Goal: Task Accomplishment & Management: Manage account settings

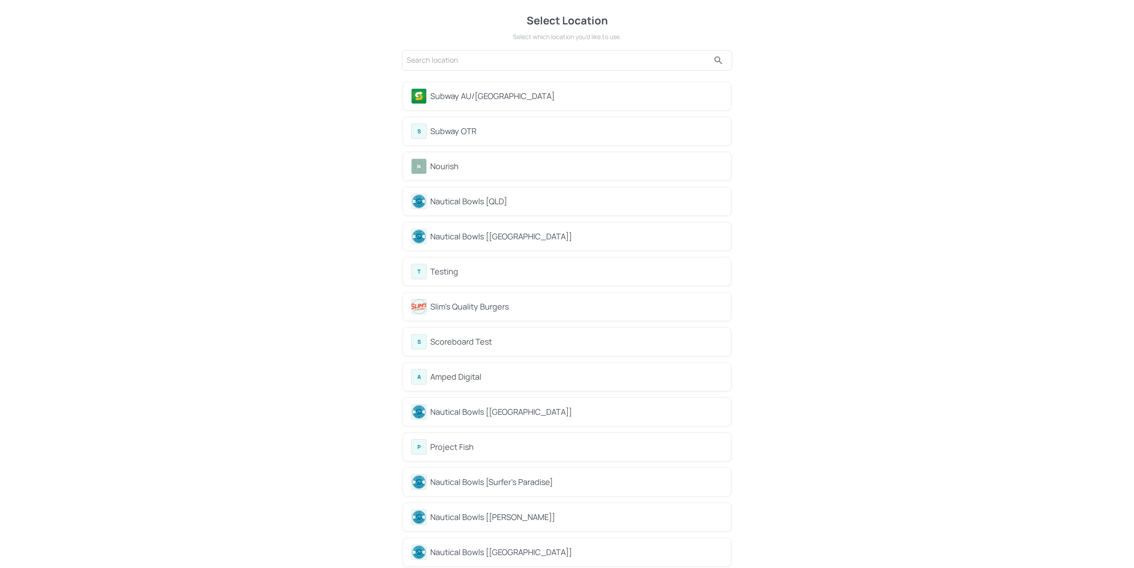
click at [470, 138] on div "S Subway OTR" at bounding box center [567, 131] width 312 height 16
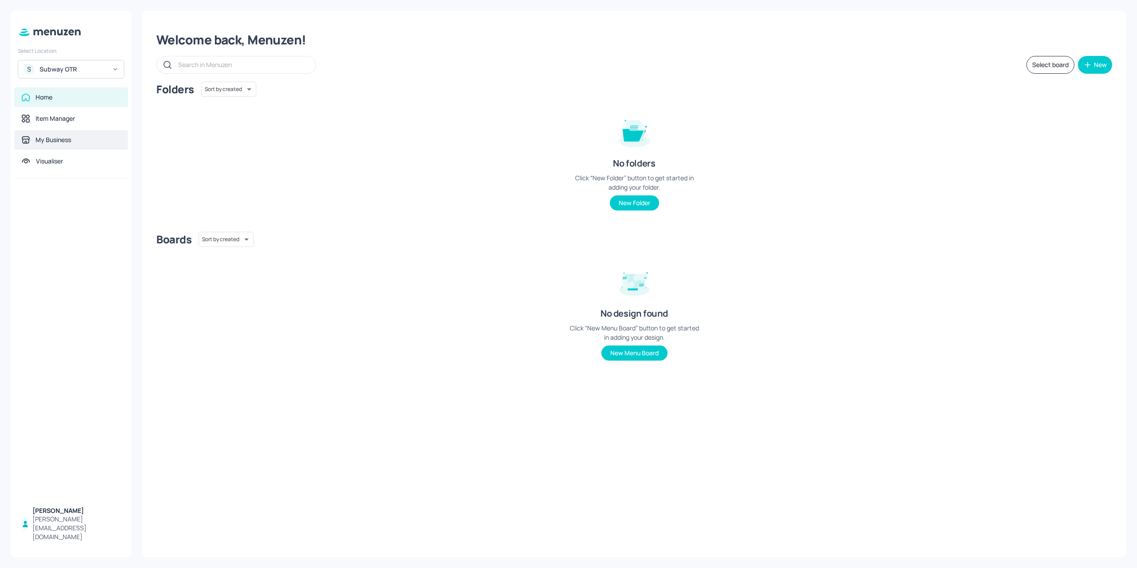
click at [57, 140] on div "My Business" at bounding box center [54, 139] width 36 height 9
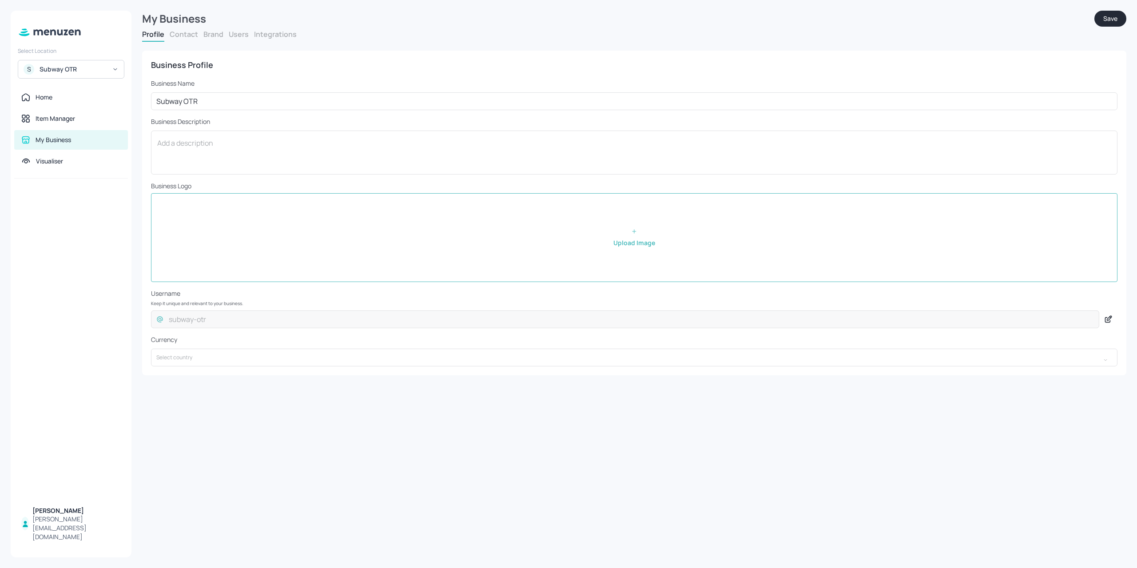
click at [221, 38] on button "Brand" at bounding box center [213, 34] width 20 height 10
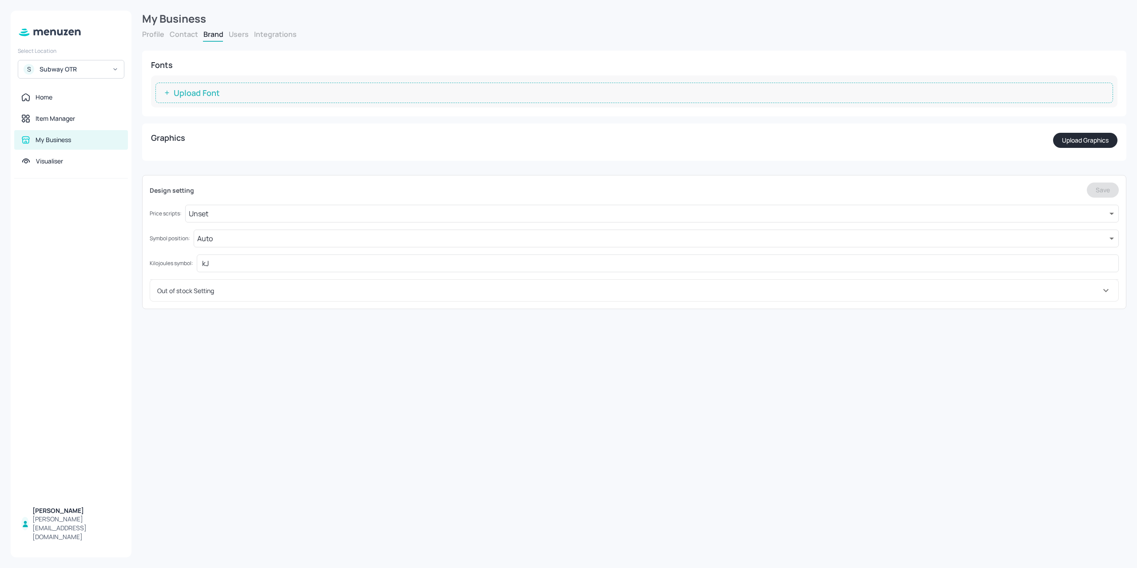
click at [237, 36] on button "Users" at bounding box center [239, 34] width 20 height 10
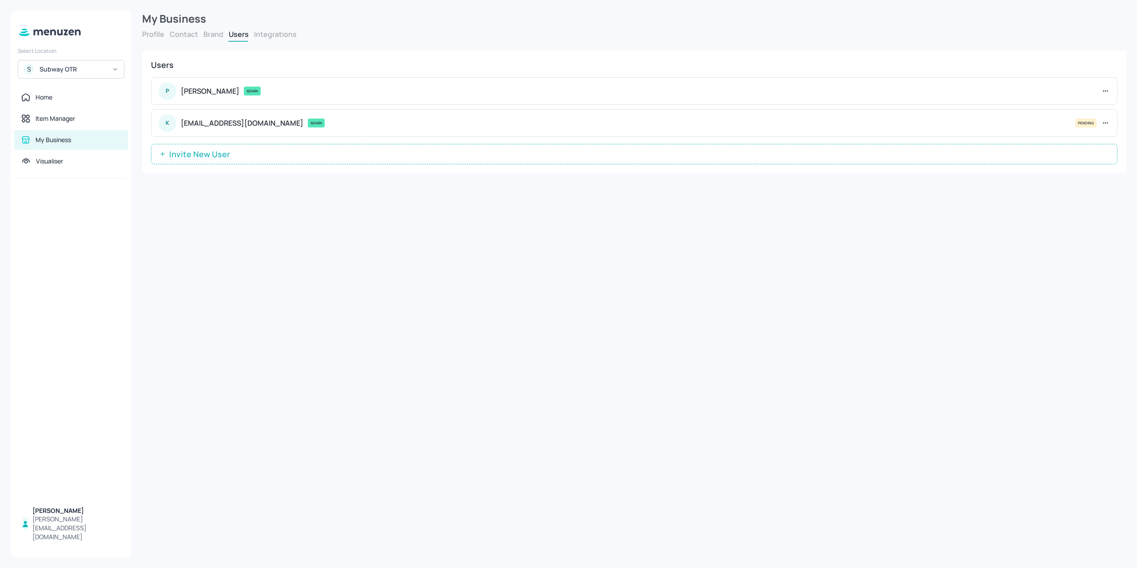
click at [386, 145] on button "Invite New User" at bounding box center [634, 154] width 967 height 20
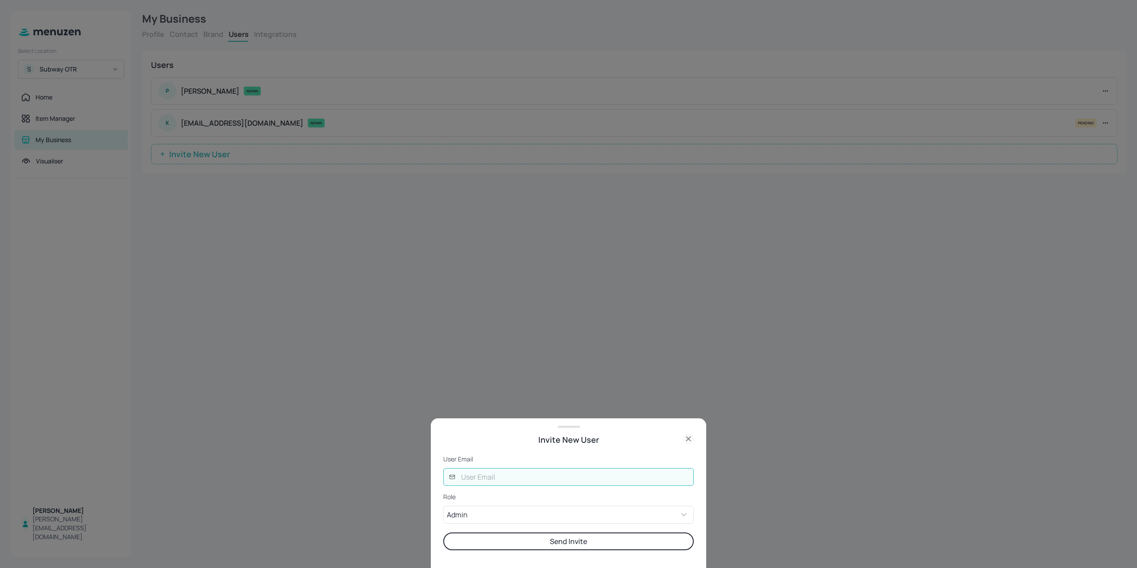
click at [502, 480] on input "text" at bounding box center [575, 477] width 238 height 18
type input "kerise"
click at [306, 402] on div at bounding box center [568, 284] width 1137 height 568
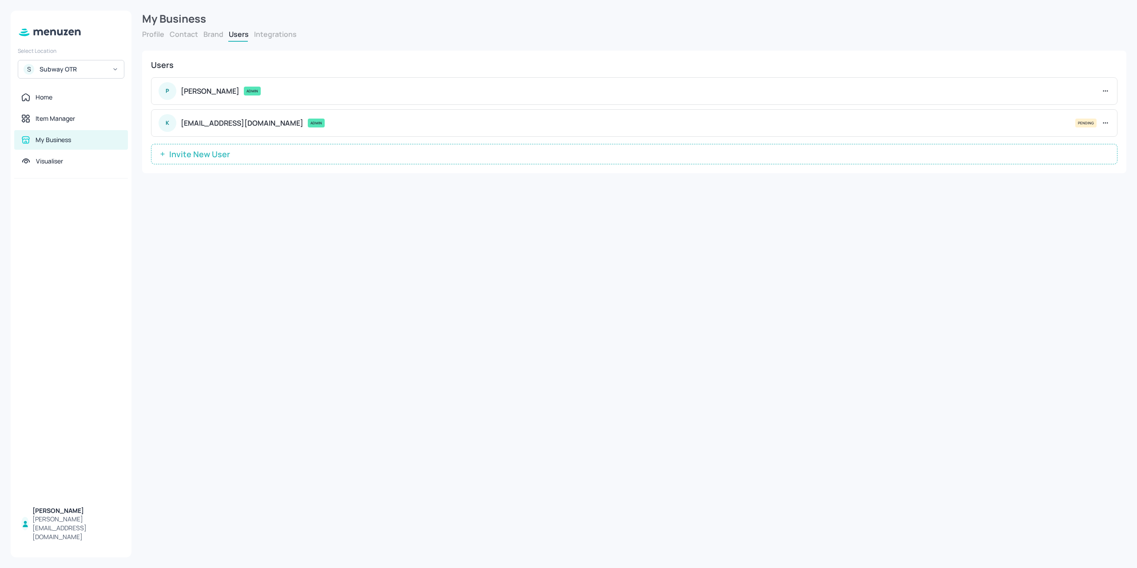
click at [75, 72] on div "Subway OTR" at bounding box center [73, 69] width 67 height 9
click at [396, 144] on div at bounding box center [568, 284] width 1137 height 568
click at [389, 153] on div "Subway AU/NZ Nourish Nautical Bowls [QLD] Nautical Bowls [WA] T Testing See All" at bounding box center [568, 284] width 1137 height 568
click at [364, 163] on div "Users P Paige Davis ADMIN K kerise@ampeddigital.com.au ADMIN PENDING Invite New…" at bounding box center [634, 112] width 984 height 123
click at [364, 158] on button "Invite New User" at bounding box center [634, 154] width 967 height 20
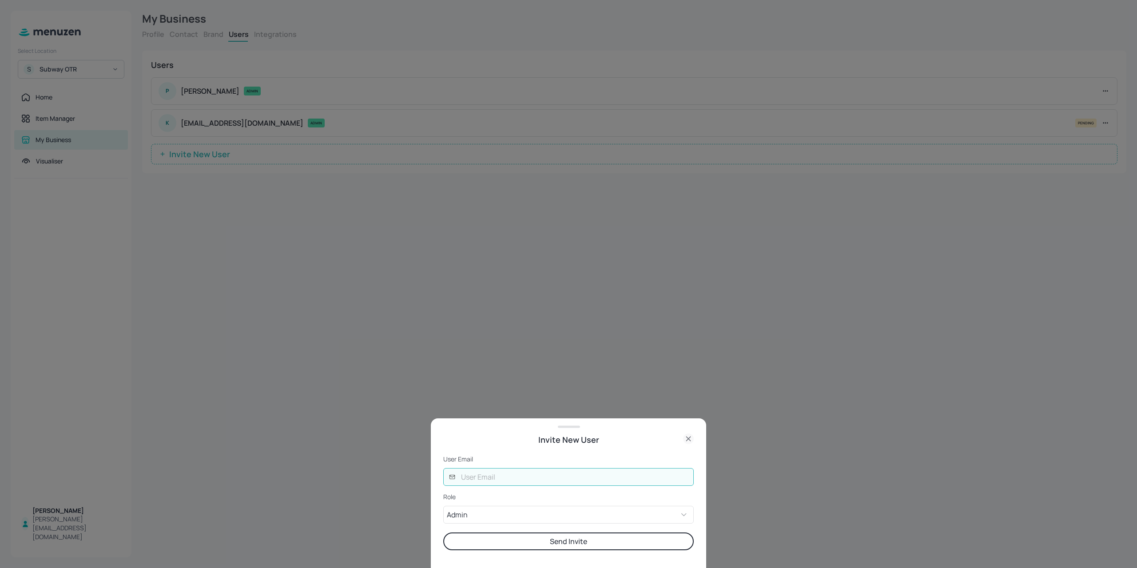
click at [535, 482] on input "text" at bounding box center [575, 477] width 238 height 18
click at [507, 472] on input "text" at bounding box center [575, 477] width 238 height 18
type input "kerise@ampeddigital.com.au"
click at [530, 545] on button "Send Invite" at bounding box center [568, 542] width 251 height 18
click at [536, 518] on body "Select Location S Subway OTR Home Item Manager My Business Visualiser Paige Dav…" at bounding box center [568, 284] width 1137 height 568
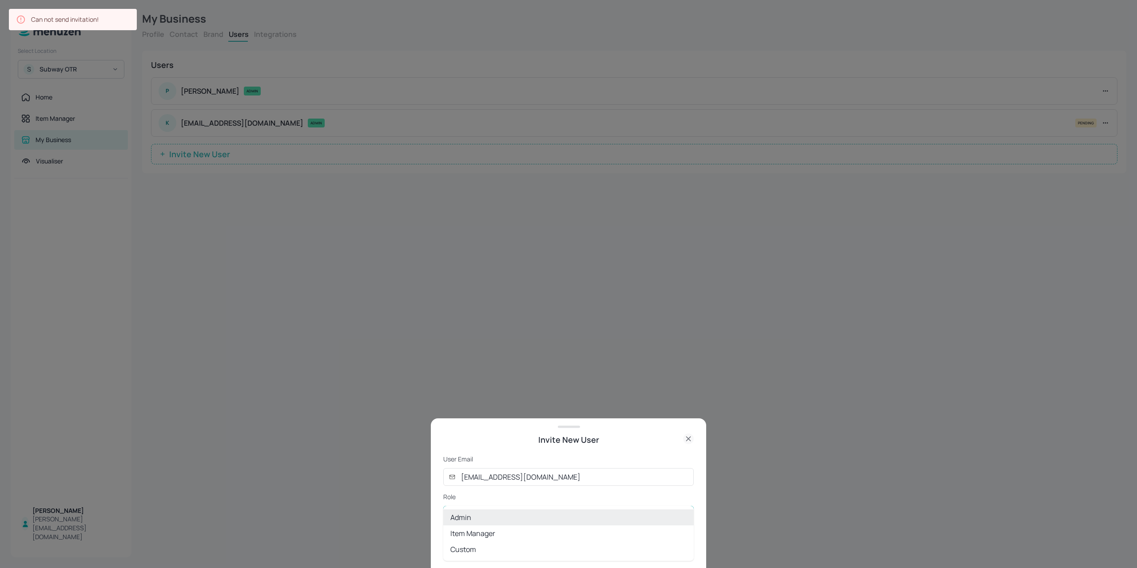
click at [488, 506] on ul "Admin Item Manager Custom" at bounding box center [568, 533] width 251 height 55
click at [487, 491] on div at bounding box center [568, 284] width 1137 height 568
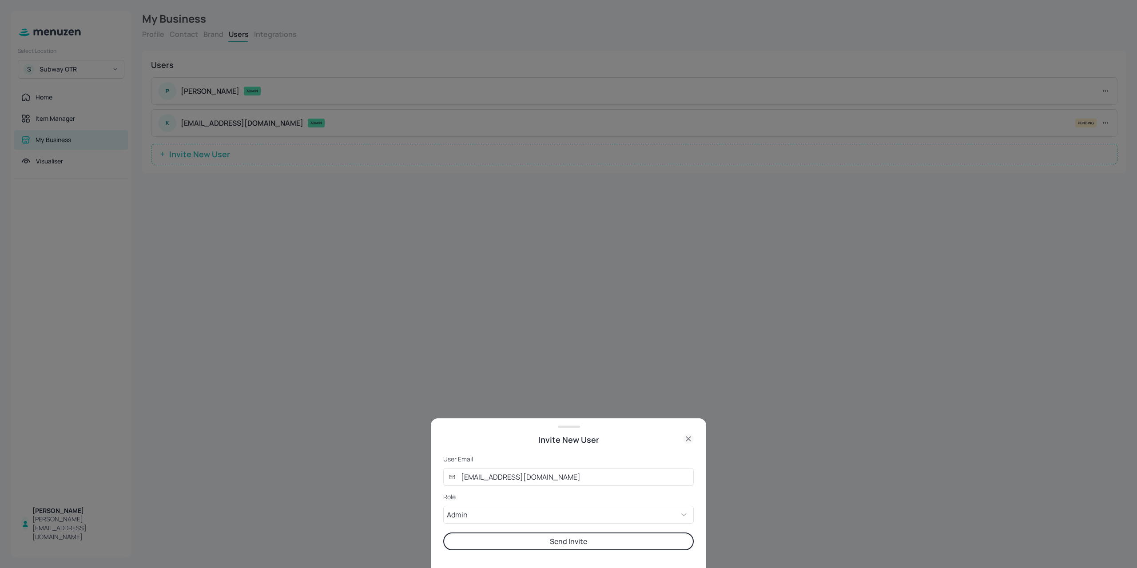
click at [521, 526] on form "User Email ​ kerise@ampeddigital.com.au ​ Role Admin ADMIN ​ Send Invite" at bounding box center [568, 502] width 251 height 95
click at [369, 374] on div at bounding box center [568, 284] width 1137 height 568
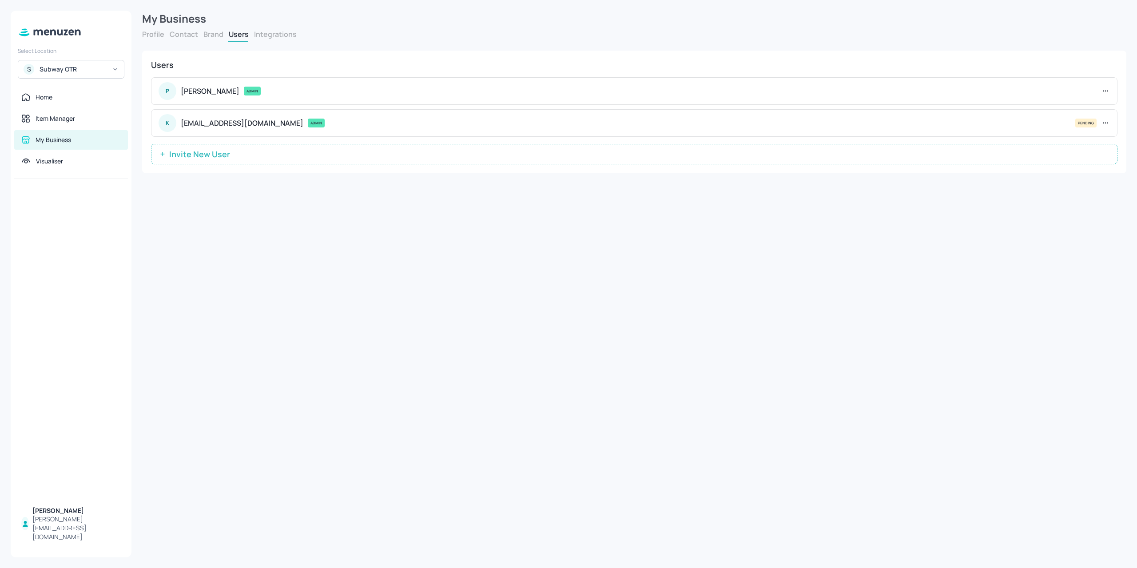
click at [81, 81] on div "Select Location S Subway OTR Home Item Manager My Business Visualiser Paige Dav…" at bounding box center [71, 284] width 121 height 547
click at [83, 76] on div "S Subway OTR" at bounding box center [71, 69] width 107 height 19
click at [110, 187] on div "See All" at bounding box center [71, 186] width 98 height 7
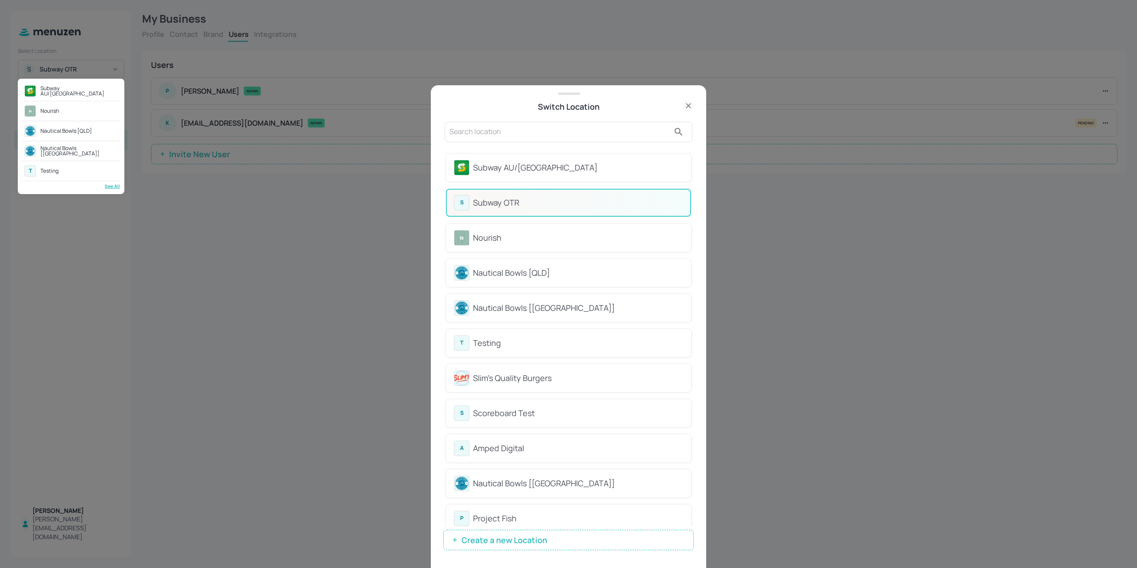
click at [264, 273] on div at bounding box center [568, 284] width 1137 height 568
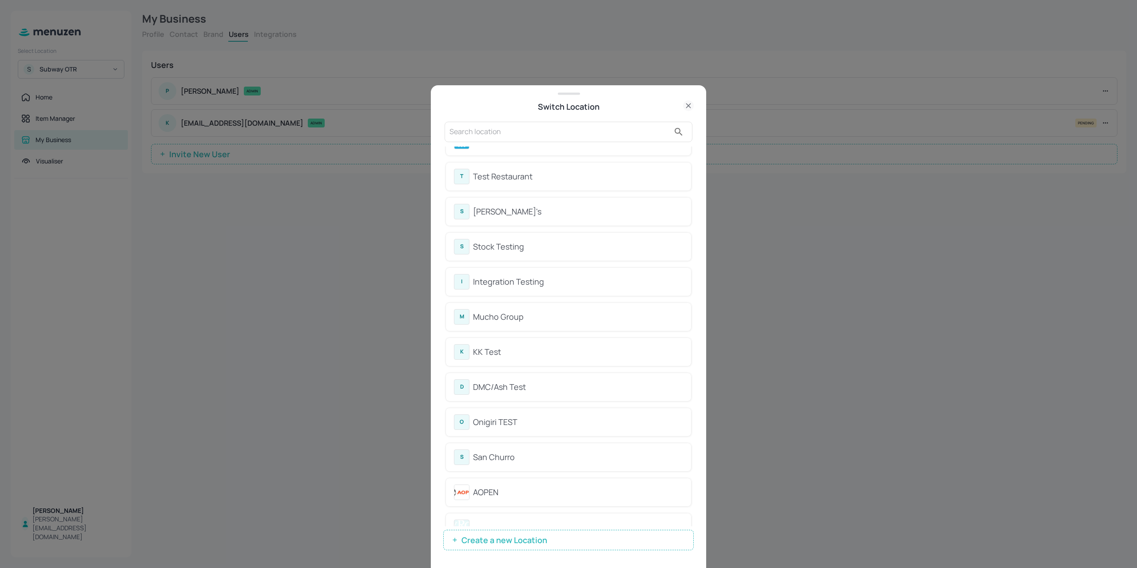
scroll to position [1135, 0]
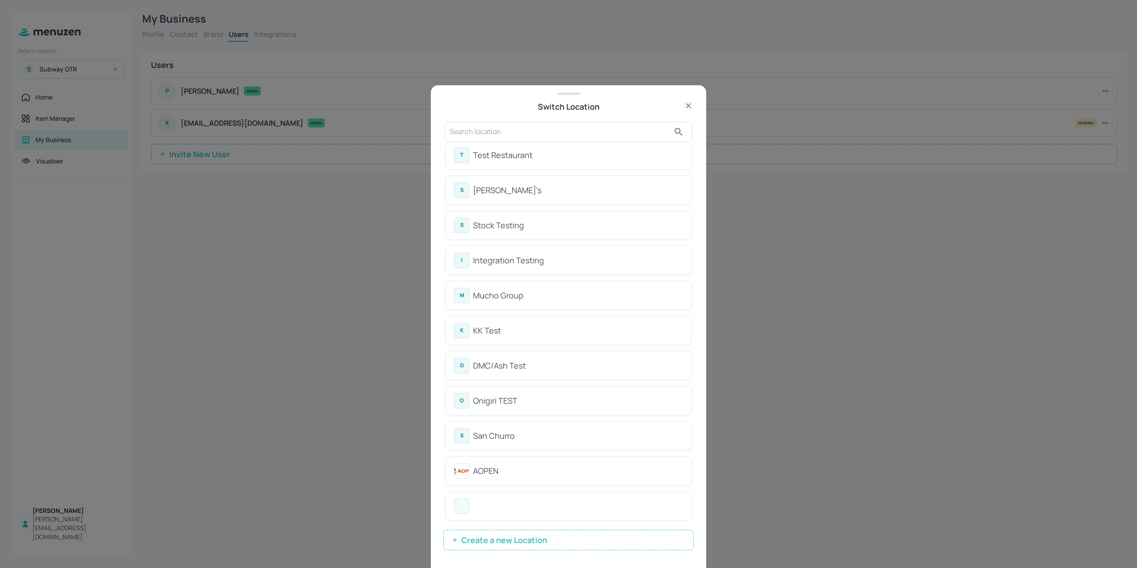
drag, startPoint x: 269, startPoint y: 201, endPoint x: 228, endPoint y: 181, distance: 45.7
click at [271, 203] on div at bounding box center [568, 284] width 1137 height 568
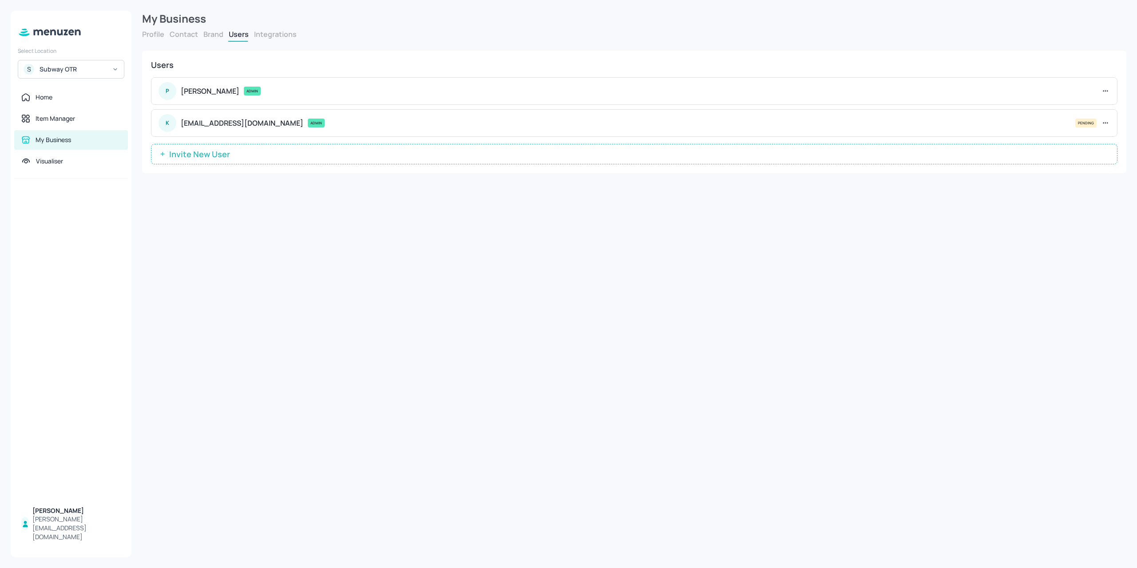
click at [94, 70] on div "Subway OTR" at bounding box center [73, 69] width 67 height 9
drag, startPoint x: 181, startPoint y: 294, endPoint x: 61, endPoint y: 174, distance: 169.3
click at [180, 292] on div at bounding box center [568, 284] width 1137 height 568
click at [57, 159] on div "Visualiser" at bounding box center [49, 161] width 27 height 9
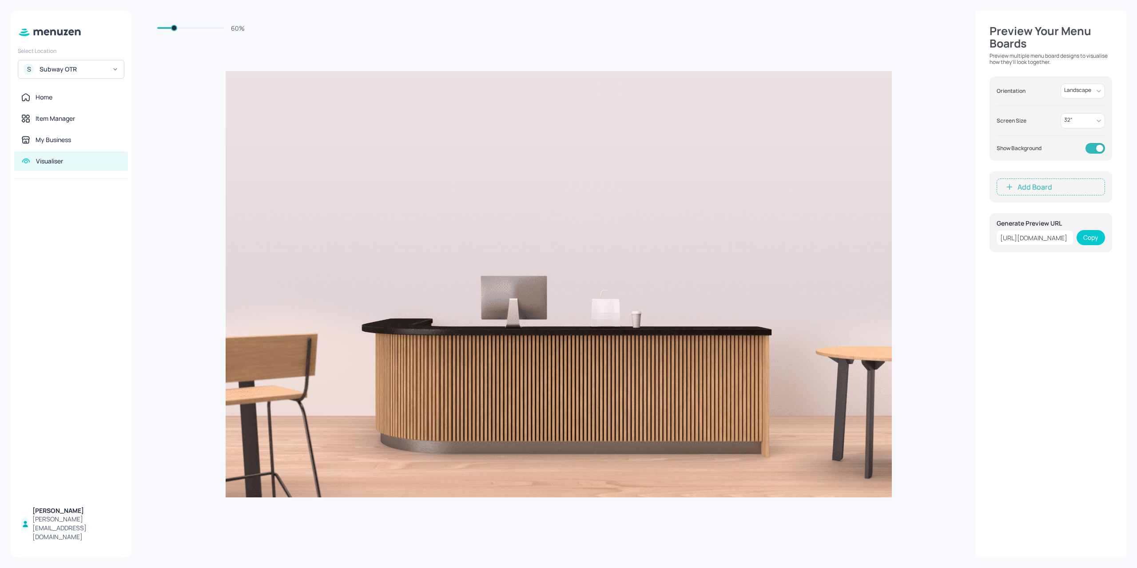
click at [69, 73] on div "Subway OTR" at bounding box center [73, 69] width 67 height 9
click at [92, 231] on div at bounding box center [568, 284] width 1137 height 568
click at [77, 142] on div "My Business" at bounding box center [70, 139] width 99 height 9
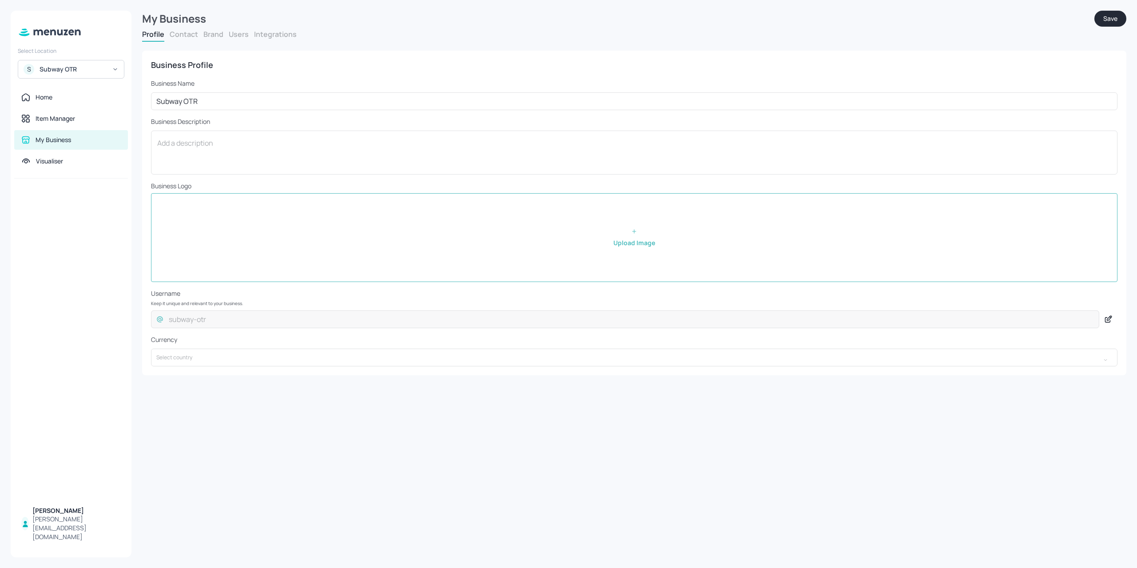
click at [37, 67] on div "S Subway OTR" at bounding box center [71, 69] width 107 height 19
click at [40, 86] on div "Subway AU/[GEOGRAPHIC_DATA]" at bounding box center [71, 91] width 98 height 16
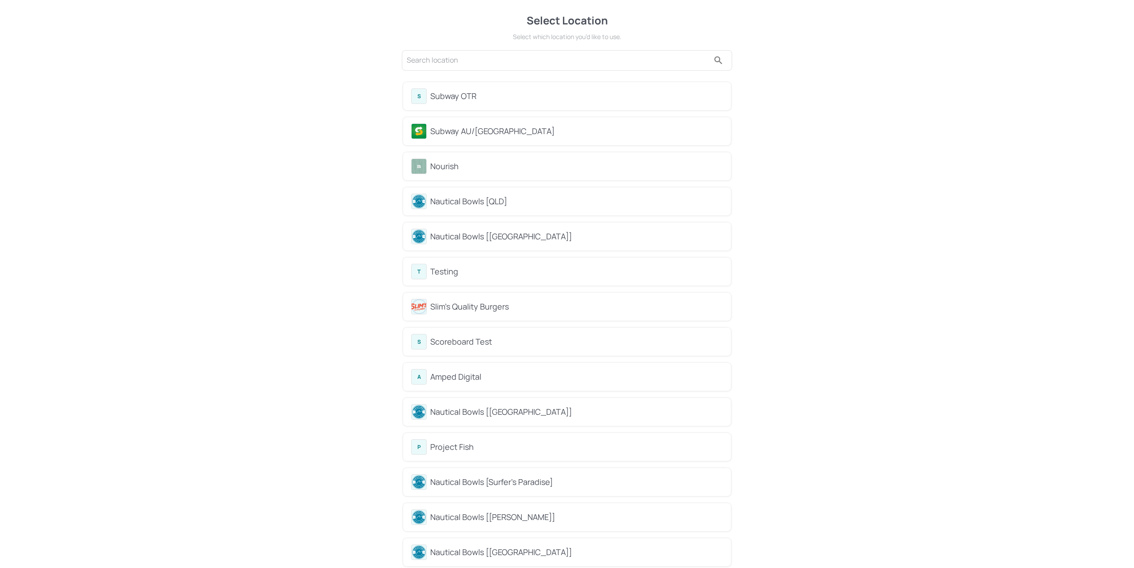
click at [515, 123] on div "Subway AU/[GEOGRAPHIC_DATA]" at bounding box center [567, 131] width 312 height 16
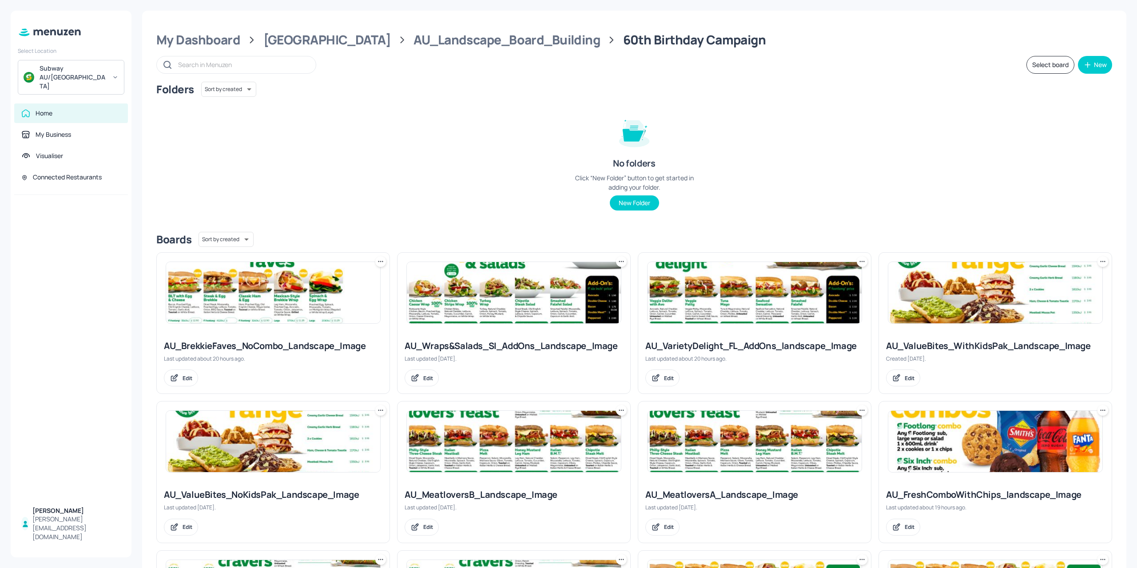
click at [203, 29] on div "My Dashboard Australia AU_Landscape_Board_Building 60th Birthday Campaign Selec…" at bounding box center [634, 524] width 984 height 1026
click at [205, 33] on div "My Dashboard" at bounding box center [198, 40] width 84 height 16
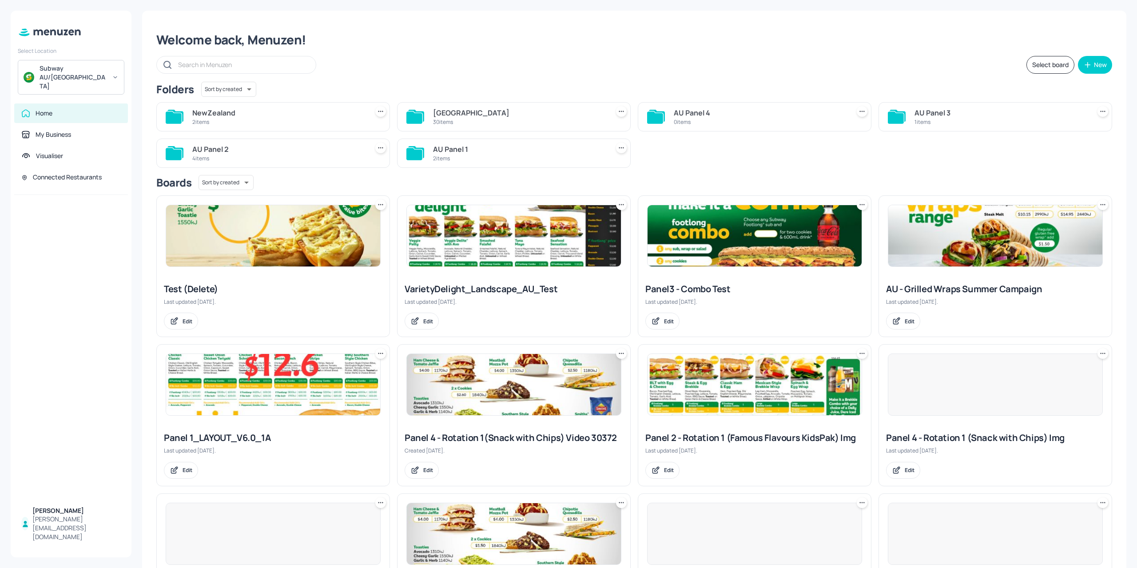
click at [305, 119] on div "2 items" at bounding box center [278, 122] width 172 height 8
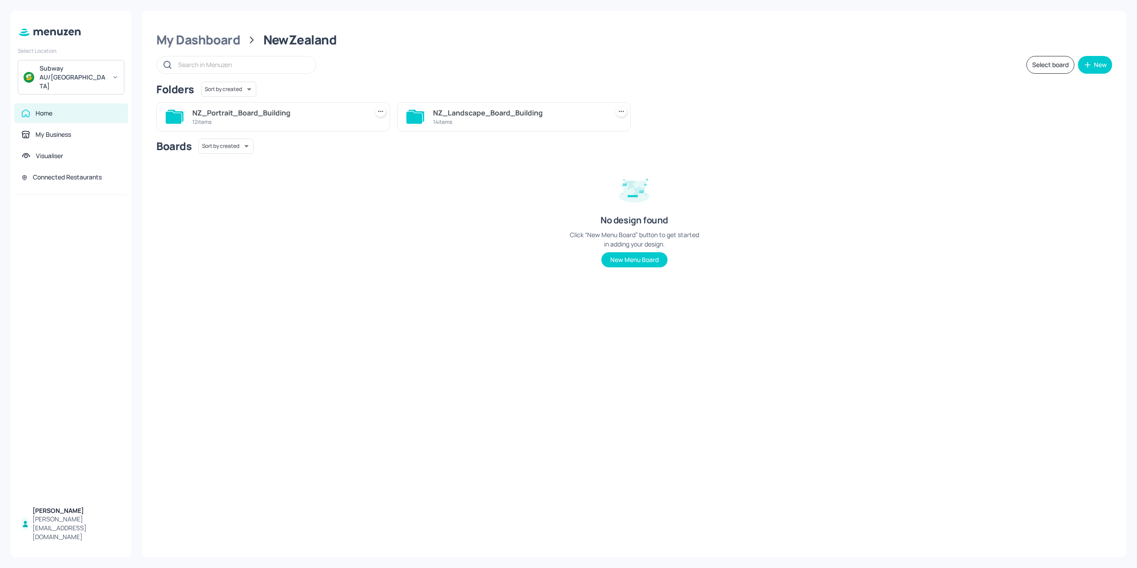
click at [457, 123] on div "14 items" at bounding box center [519, 122] width 172 height 8
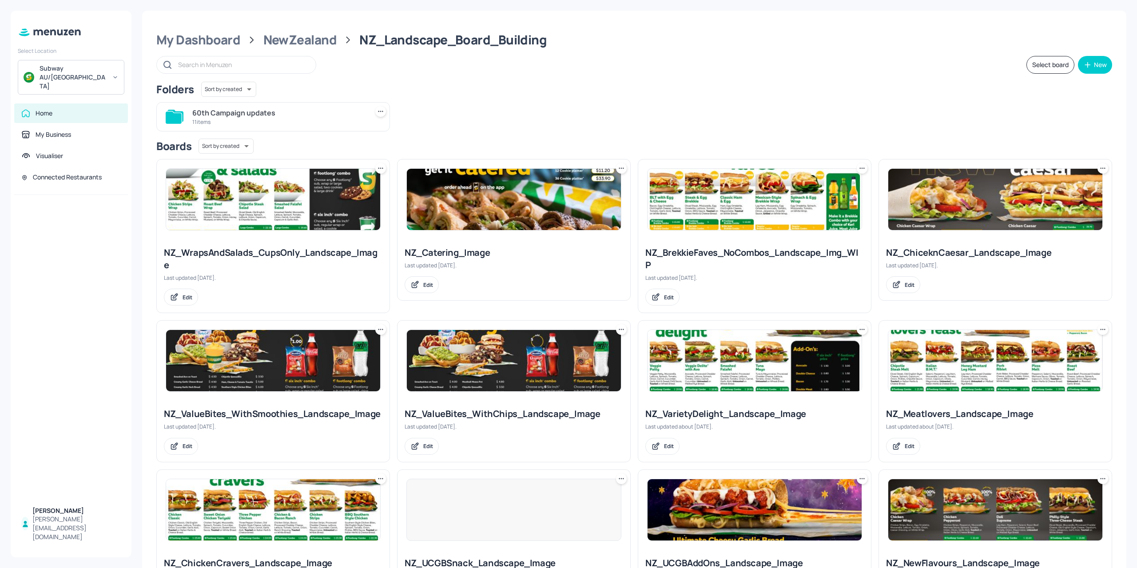
click at [294, 114] on div "60th Campaign updates" at bounding box center [278, 112] width 172 height 11
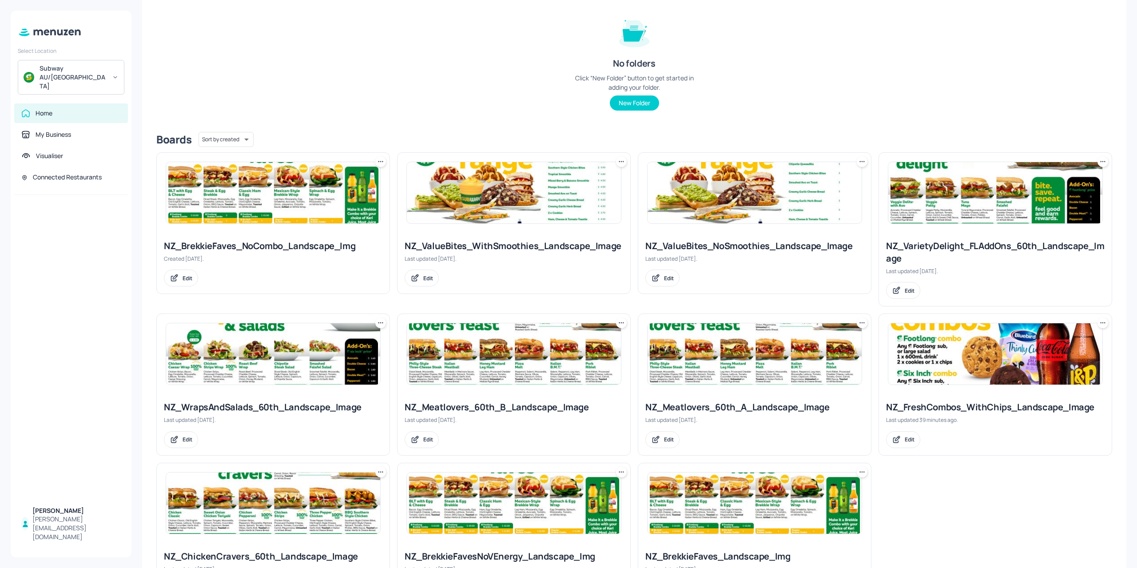
scroll to position [133, 0]
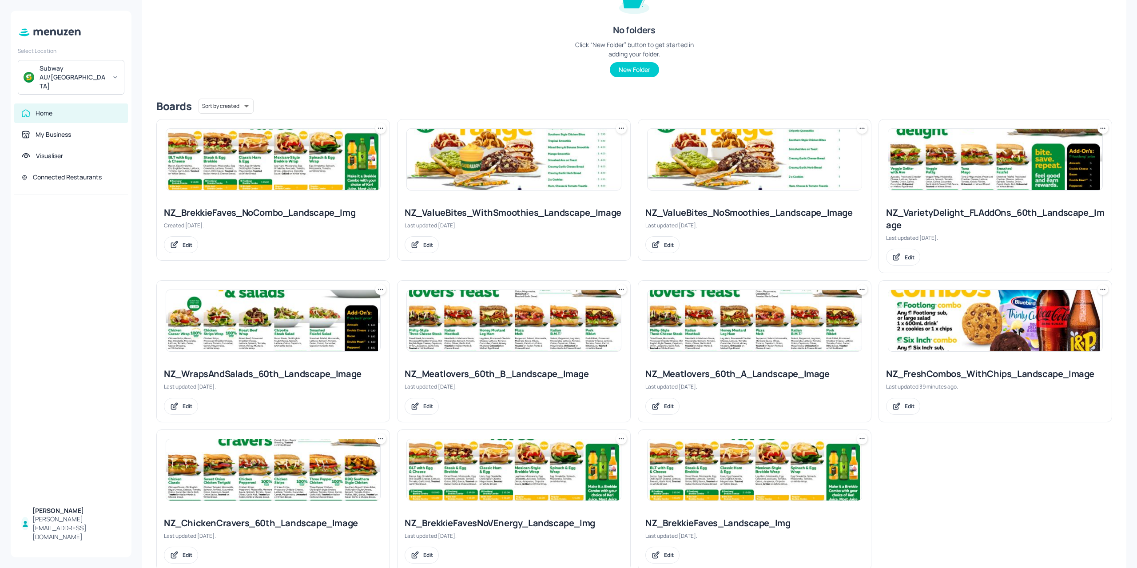
click at [915, 322] on img at bounding box center [995, 320] width 214 height 61
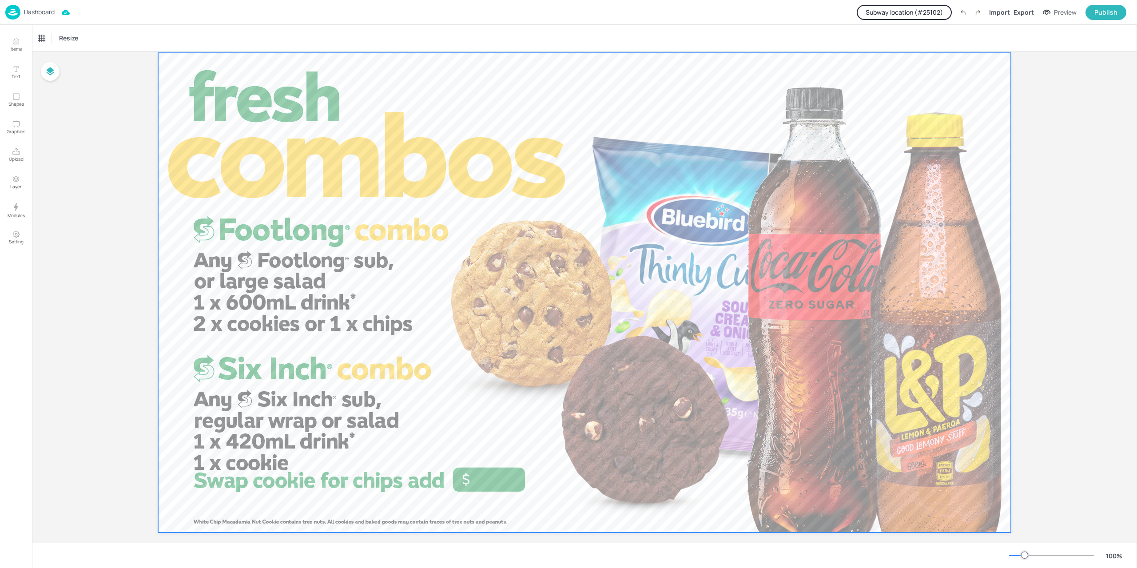
scroll to position [39, 0]
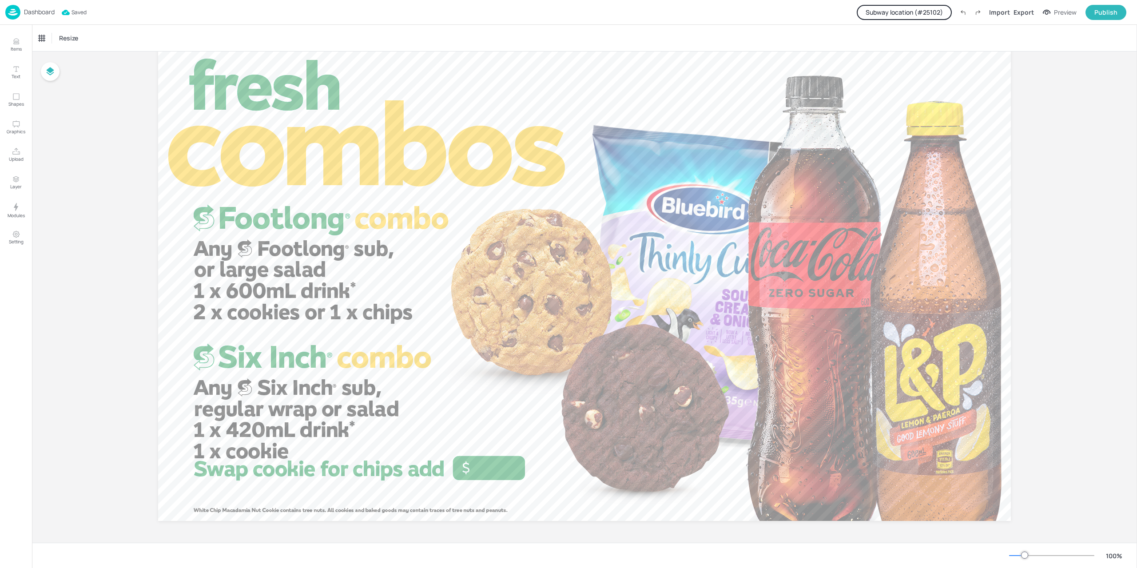
click at [924, 11] on button "Subway location (# 25102 )" at bounding box center [904, 12] width 95 height 15
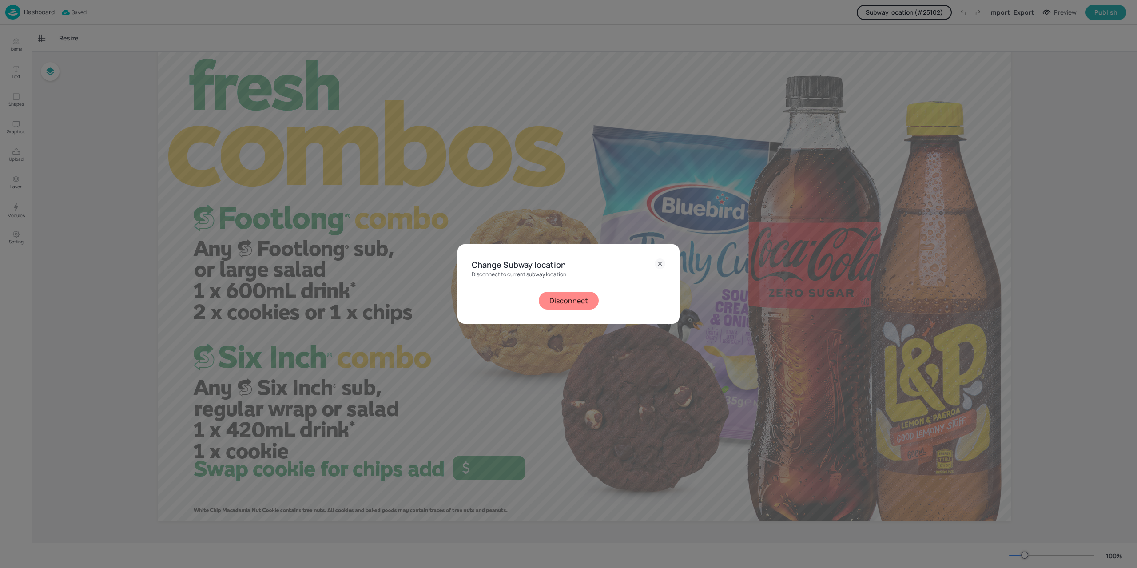
click at [562, 300] on button "Disconnect" at bounding box center [569, 301] width 60 height 18
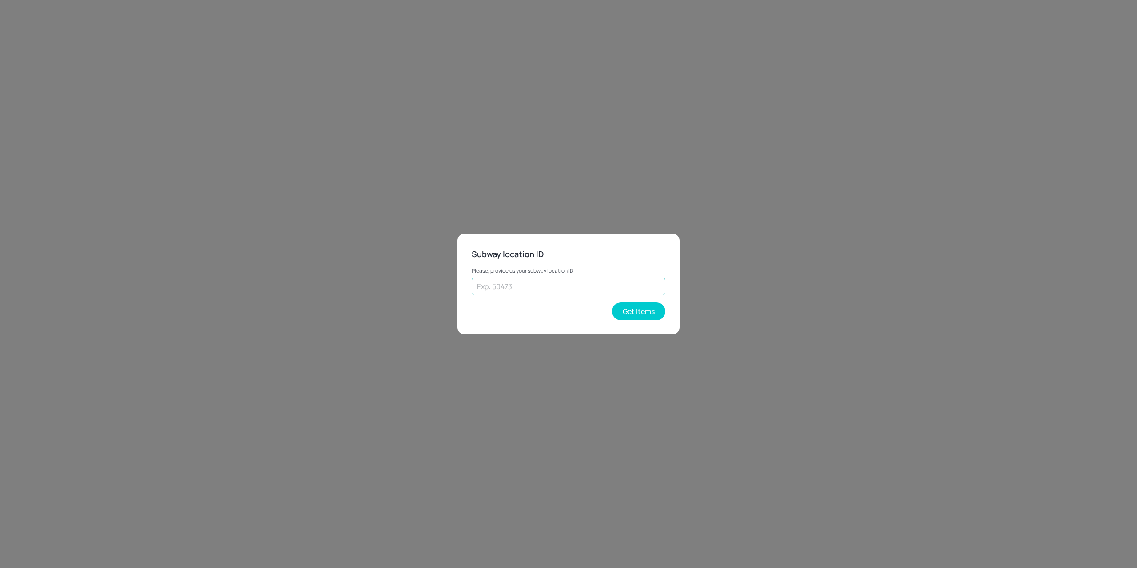
click at [522, 286] on input "text" at bounding box center [569, 287] width 194 height 18
paste input "27950"
type input "27950"
click at [642, 315] on button "Get Items" at bounding box center [638, 311] width 53 height 18
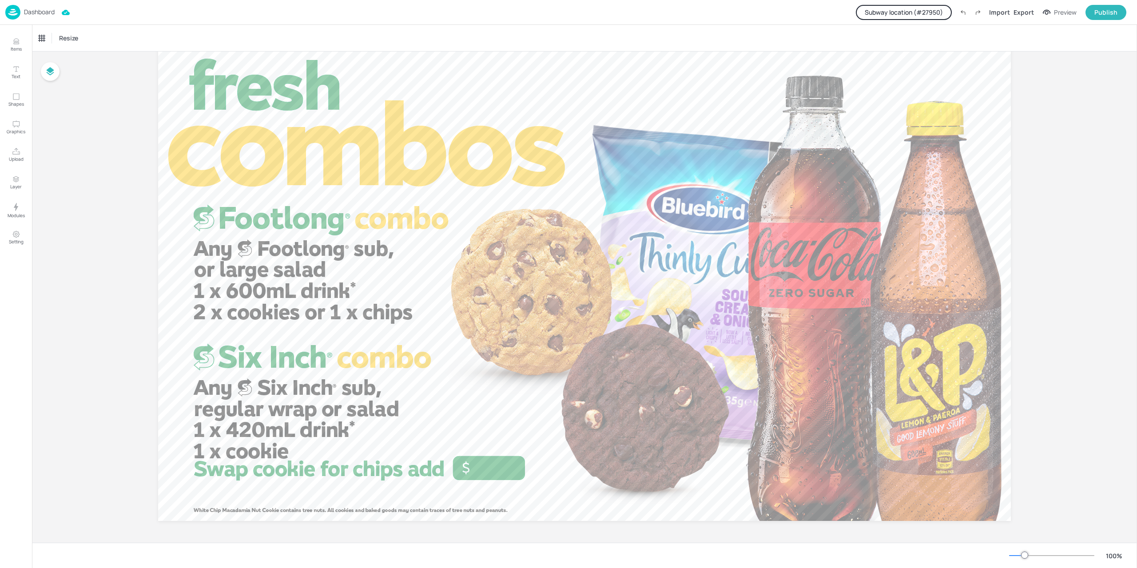
click at [30, 15] on p "Dashboard" at bounding box center [39, 12] width 31 height 6
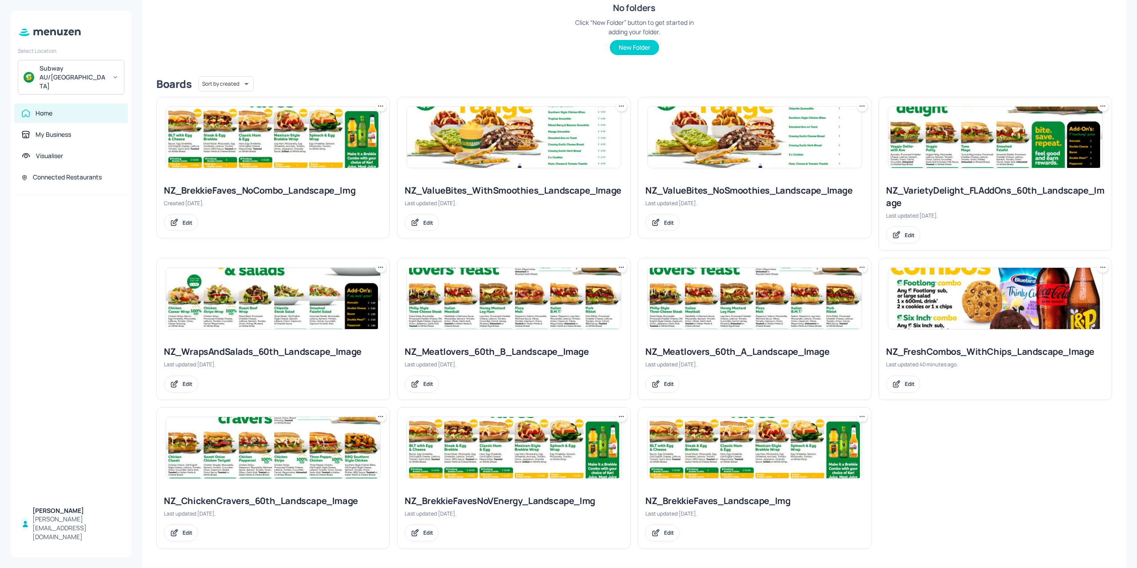
scroll to position [22, 0]
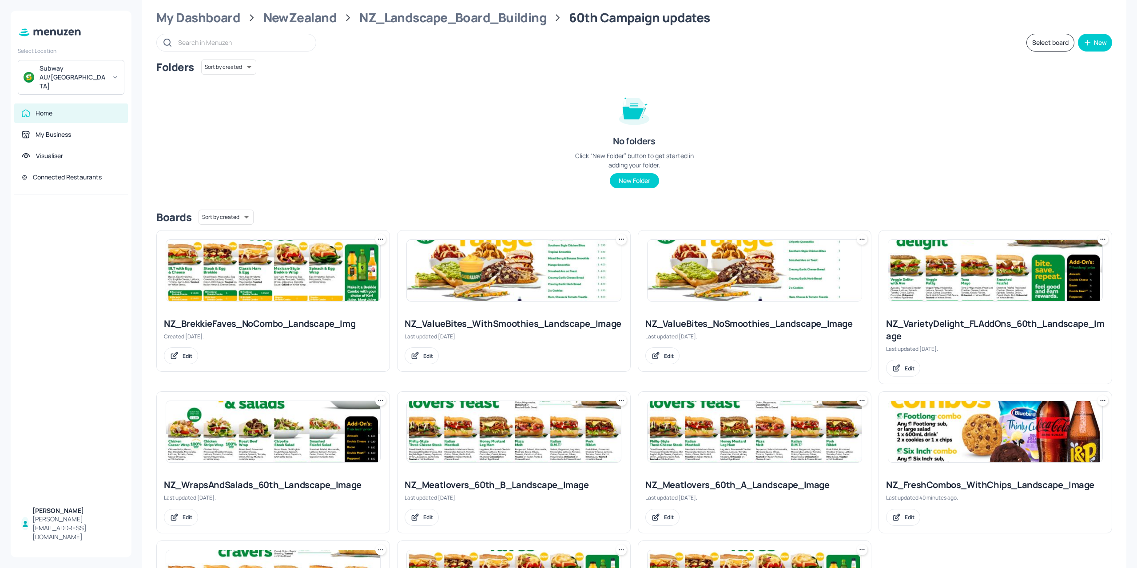
click at [479, 278] on img at bounding box center [514, 270] width 214 height 61
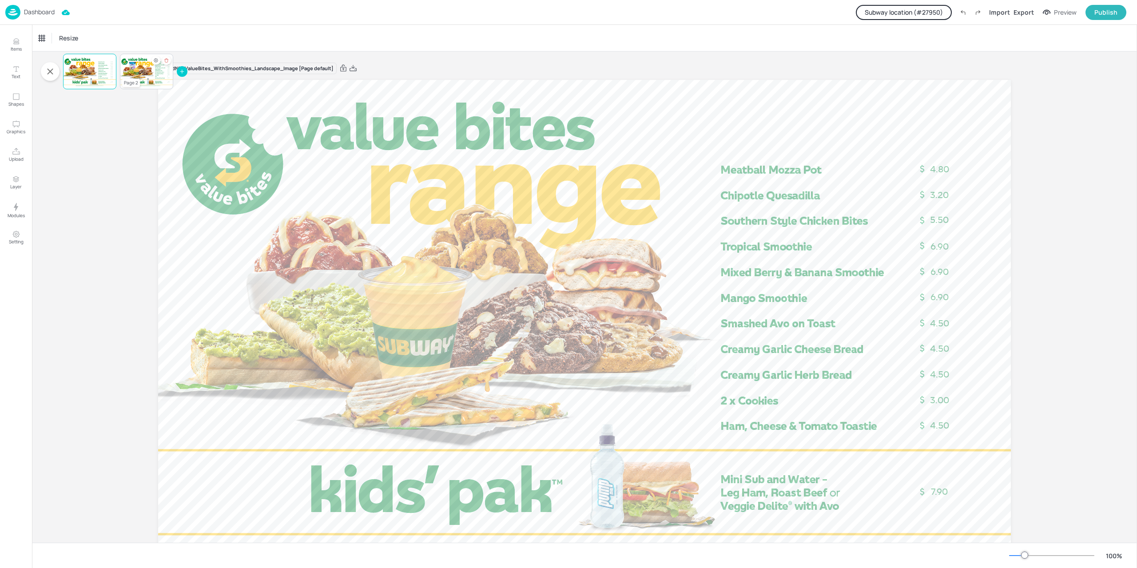
click at [146, 79] on div at bounding box center [146, 71] width 53 height 30
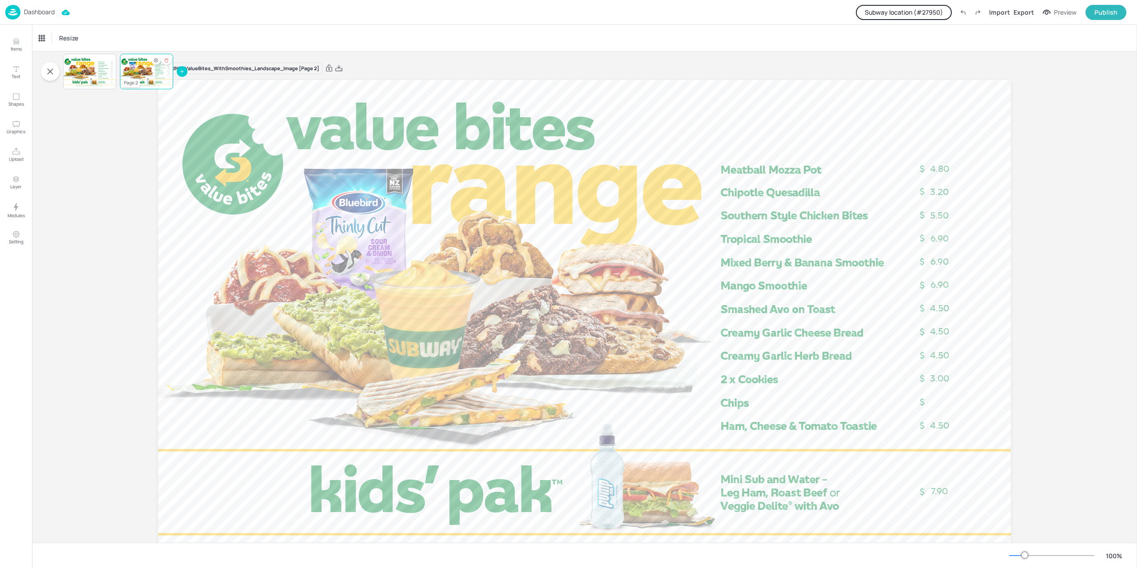
drag, startPoint x: 89, startPoint y: 72, endPoint x: 130, endPoint y: 70, distance: 40.9
click at [89, 72] on div at bounding box center [89, 71] width 53 height 30
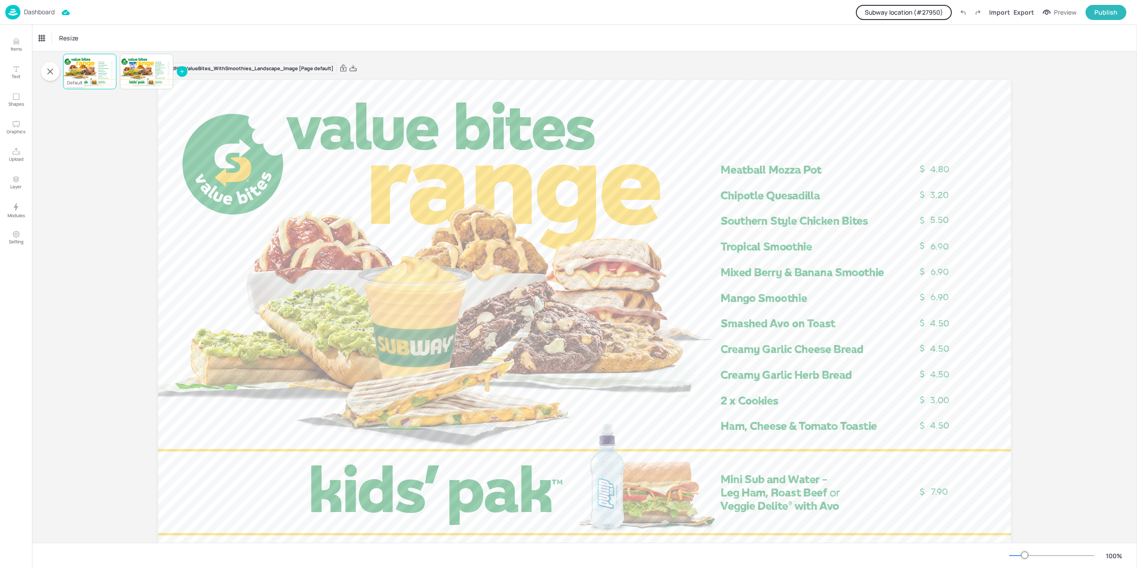
drag, startPoint x: 151, startPoint y: 70, endPoint x: 109, endPoint y: 70, distance: 42.2
click at [151, 70] on div at bounding box center [146, 71] width 53 height 30
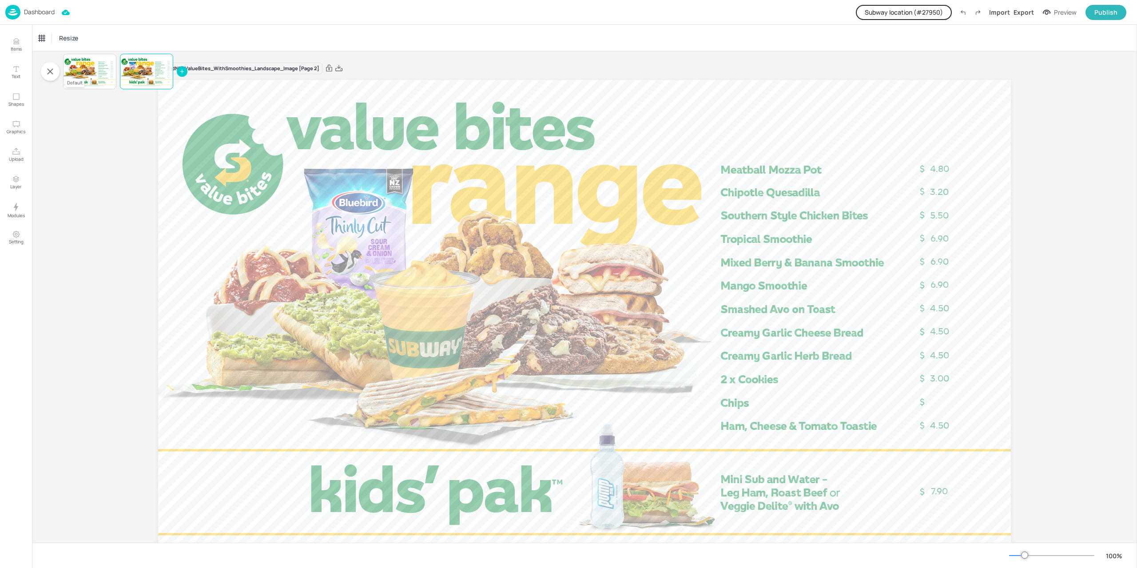
click at [90, 66] on div at bounding box center [89, 71] width 53 height 30
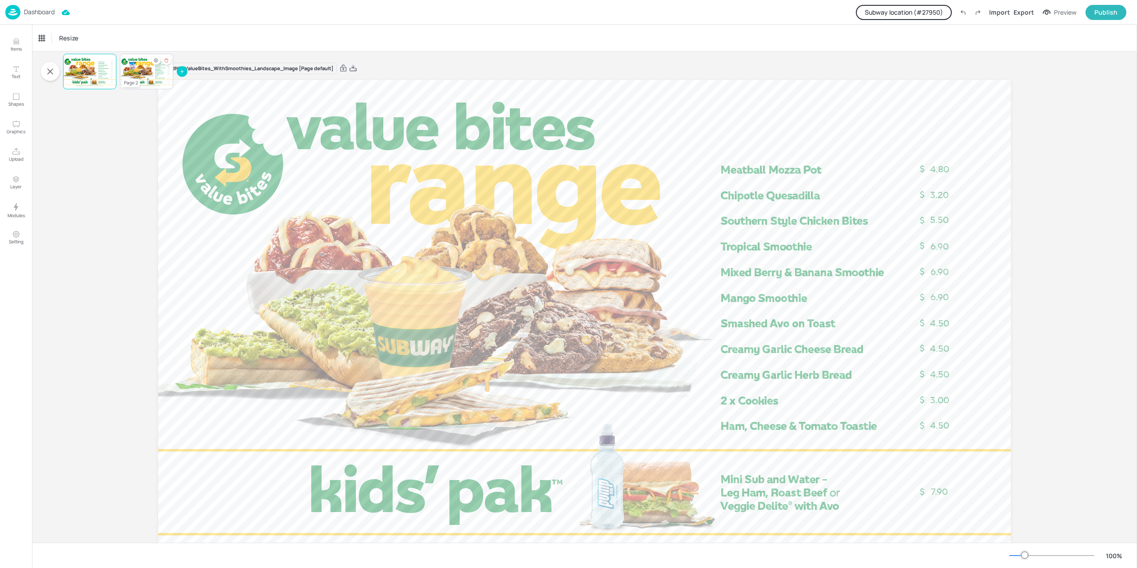
click at [144, 70] on div at bounding box center [146, 71] width 53 height 30
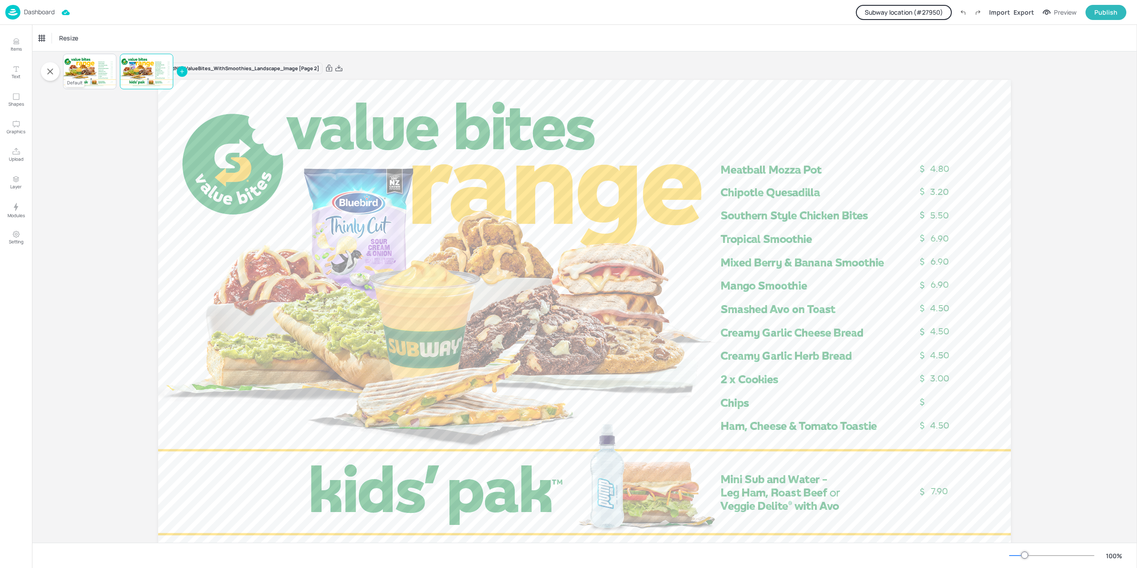
click at [97, 68] on div at bounding box center [89, 71] width 53 height 30
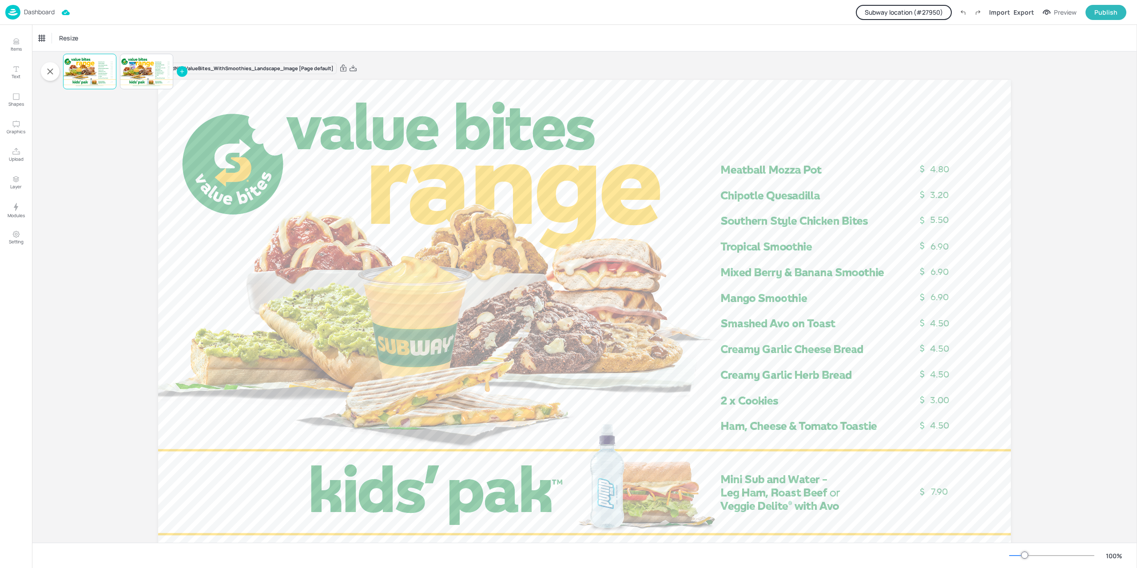
click at [19, 3] on div "Dashboard Subway location (# 27950 ) Import Export Preview Publish" at bounding box center [565, 12] width 1121 height 24
click at [17, 15] on img at bounding box center [12, 12] width 15 height 15
